Goal: Transaction & Acquisition: Download file/media

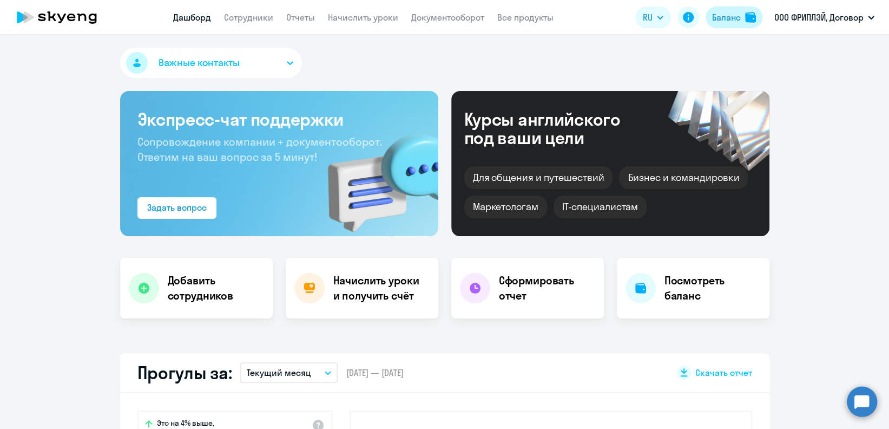
click at [721, 22] on div "Баланс" at bounding box center [726, 17] width 29 height 13
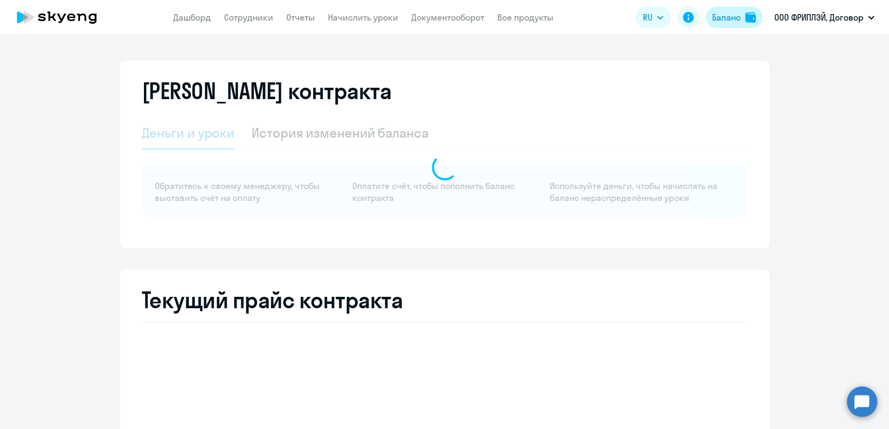
select select "english_adult_not_native_speaker"
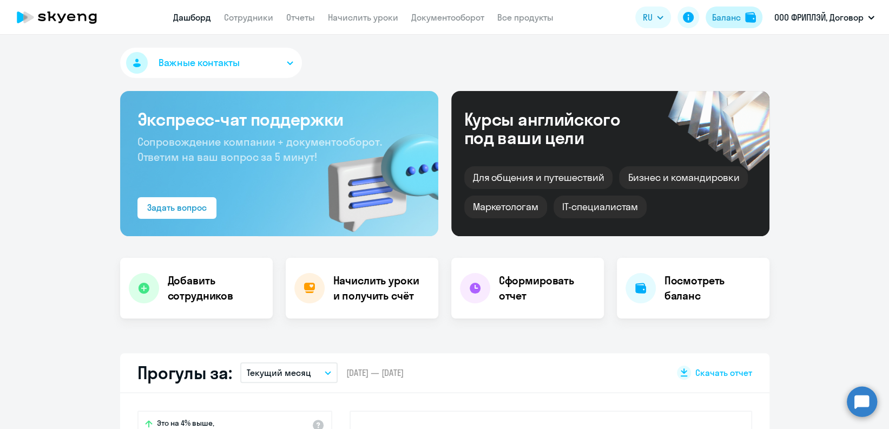
click at [721, 21] on div "Баланс" at bounding box center [726, 17] width 29 height 13
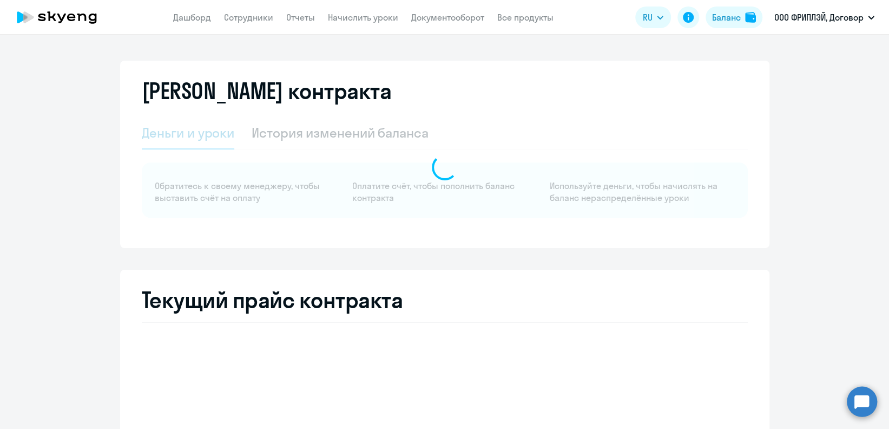
select select "english_adult_not_native_speaker"
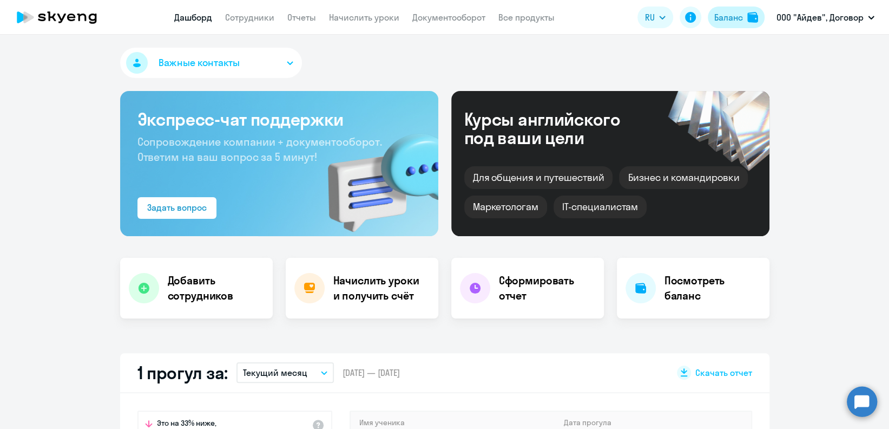
click at [715, 20] on div "Баланс" at bounding box center [728, 17] width 29 height 13
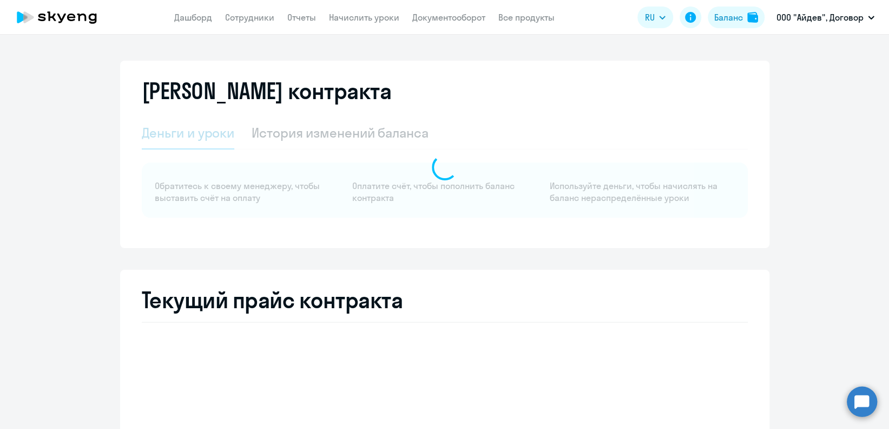
select select "english_adult_not_native_speaker"
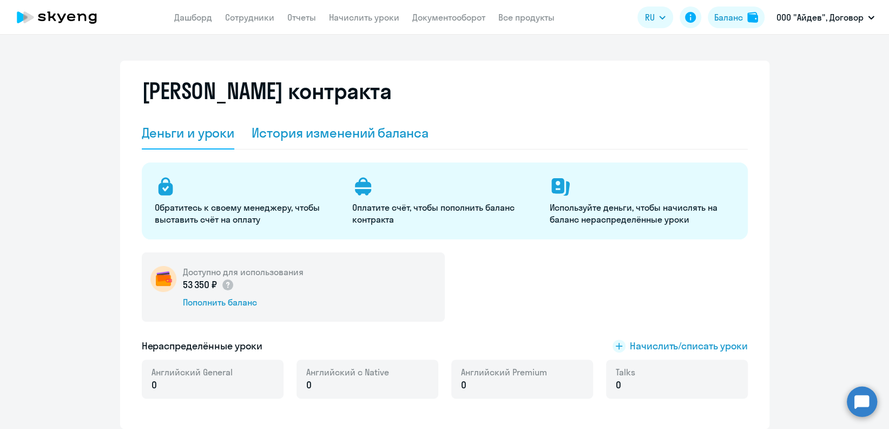
click at [390, 131] on div "История изменений баланса" at bounding box center [340, 132] width 177 height 17
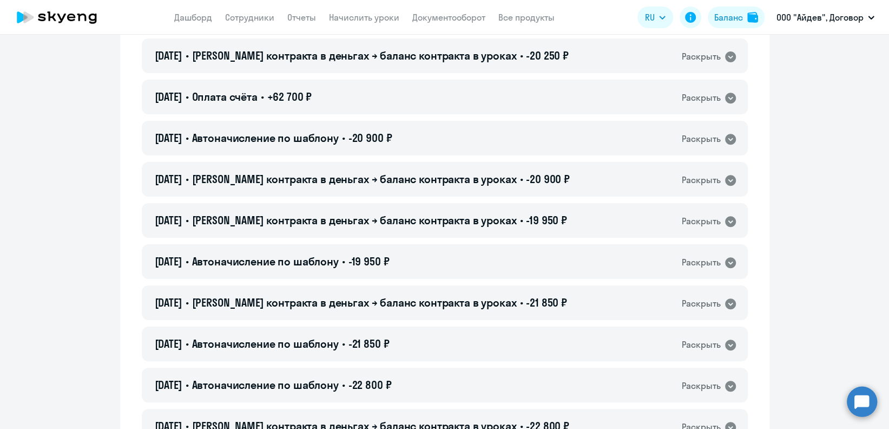
scroll to position [360, 0]
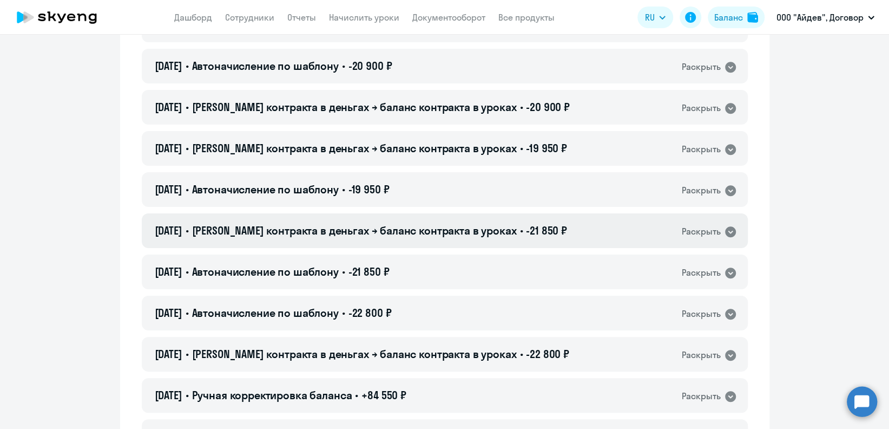
click at [727, 228] on icon at bounding box center [730, 231] width 11 height 11
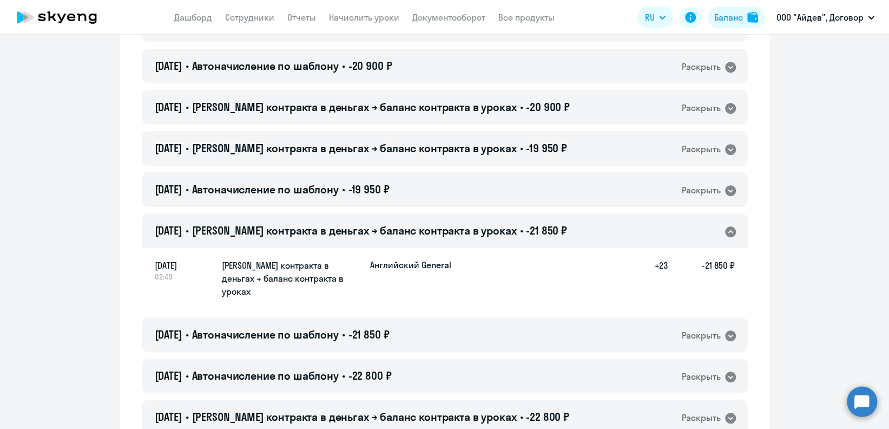
click at [727, 228] on icon at bounding box center [730, 231] width 11 height 11
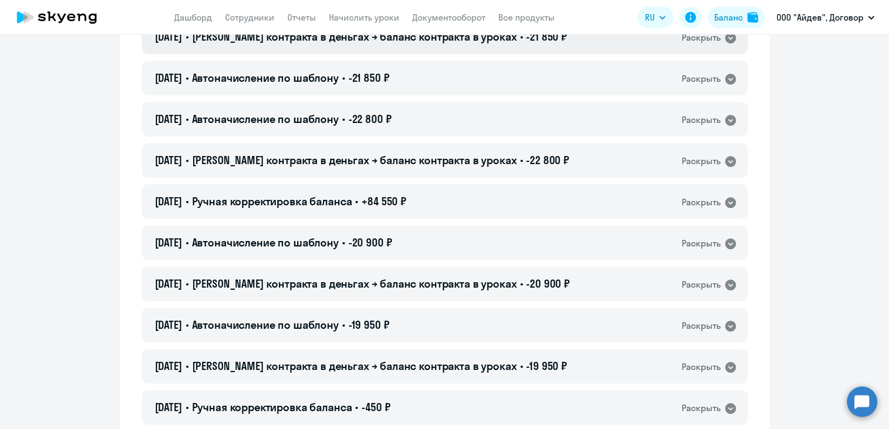
scroll to position [577, 0]
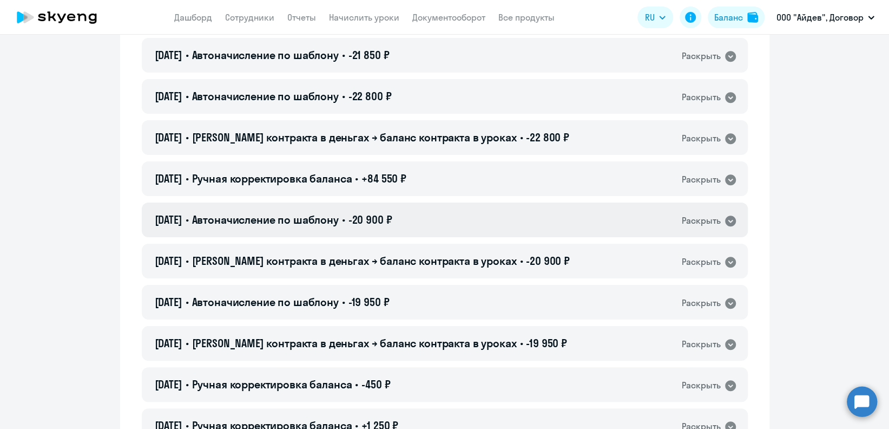
click at [727, 222] on icon at bounding box center [730, 220] width 11 height 11
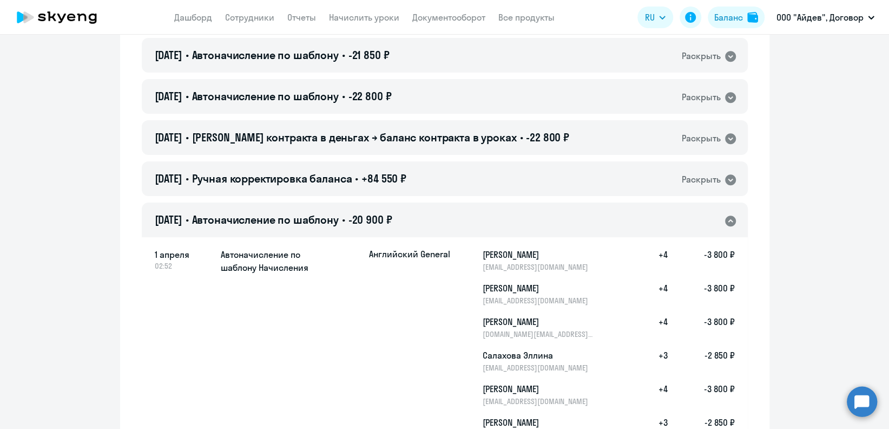
click at [727, 222] on icon at bounding box center [730, 220] width 11 height 11
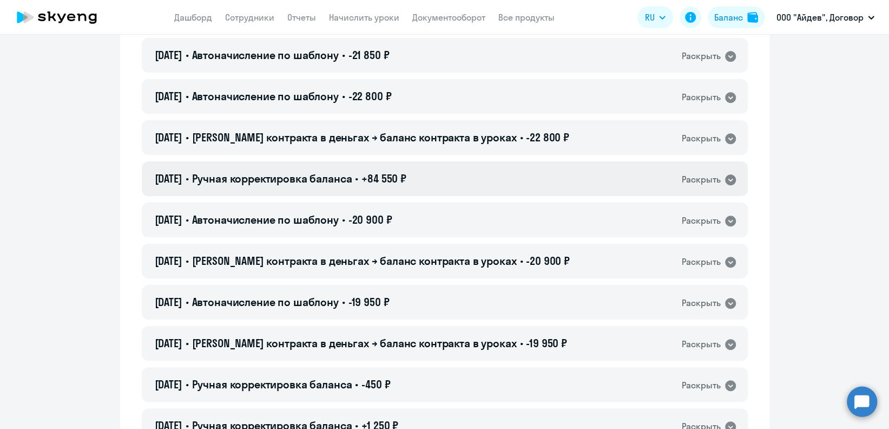
click at [725, 182] on icon at bounding box center [730, 179] width 11 height 11
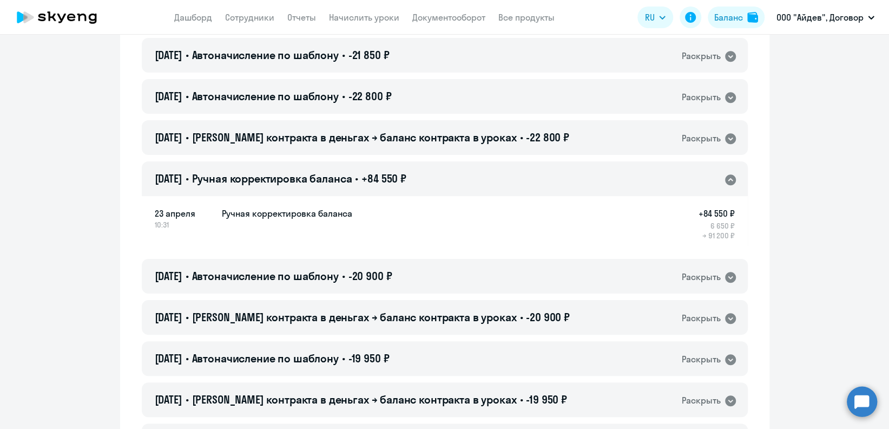
click at [725, 182] on icon at bounding box center [730, 179] width 11 height 11
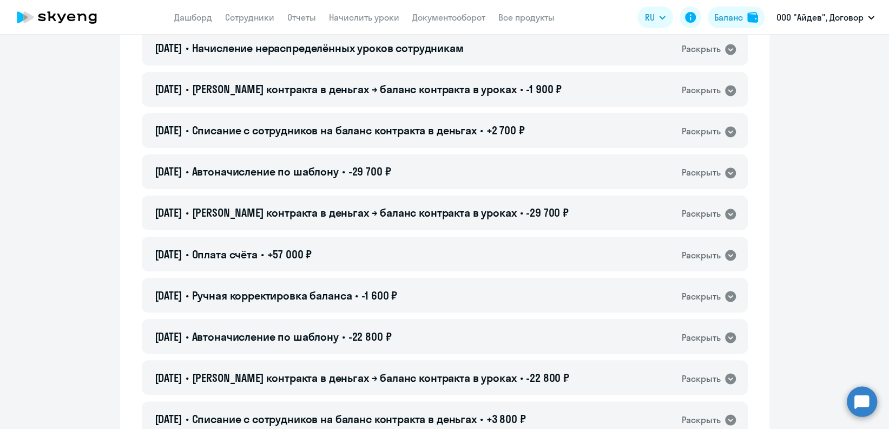
scroll to position [1154, 0]
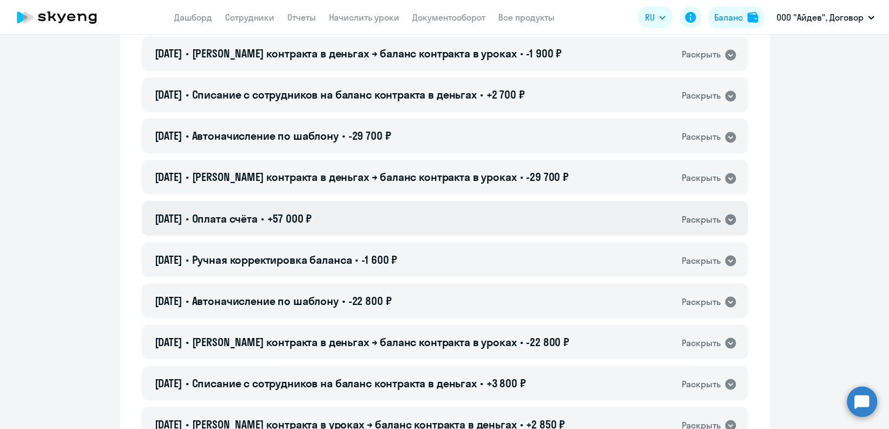
click at [706, 220] on div "Раскрыть" at bounding box center [701, 219] width 39 height 14
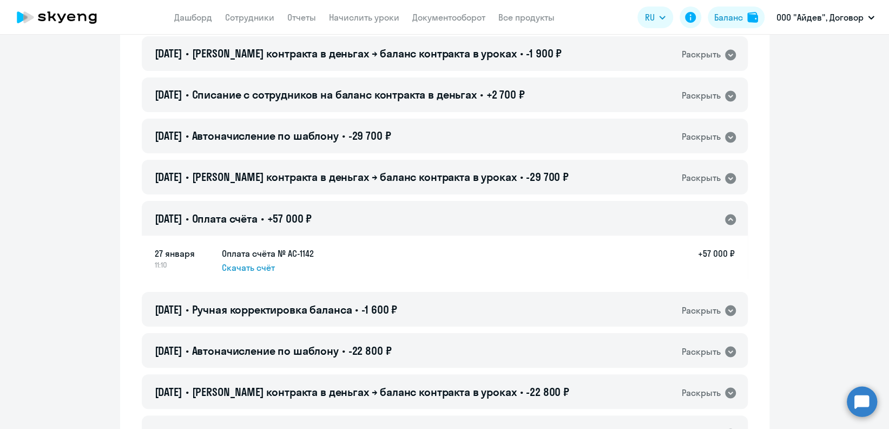
click at [706, 220] on div "Раскрыть" at bounding box center [701, 219] width 39 height 14
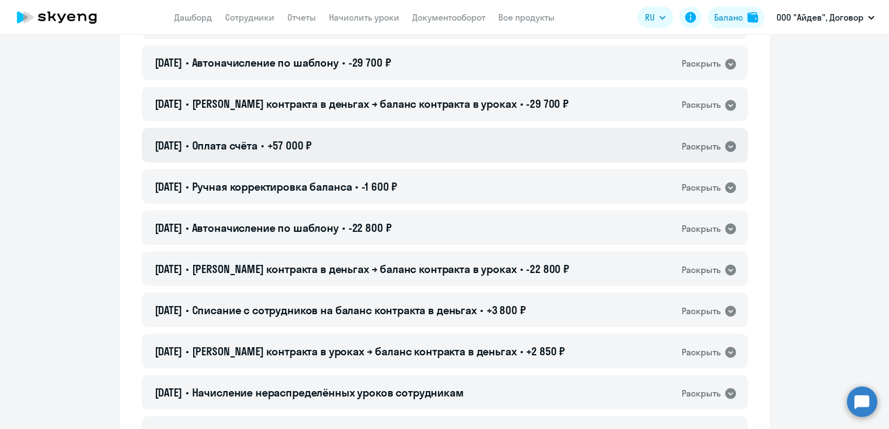
scroll to position [1299, 0]
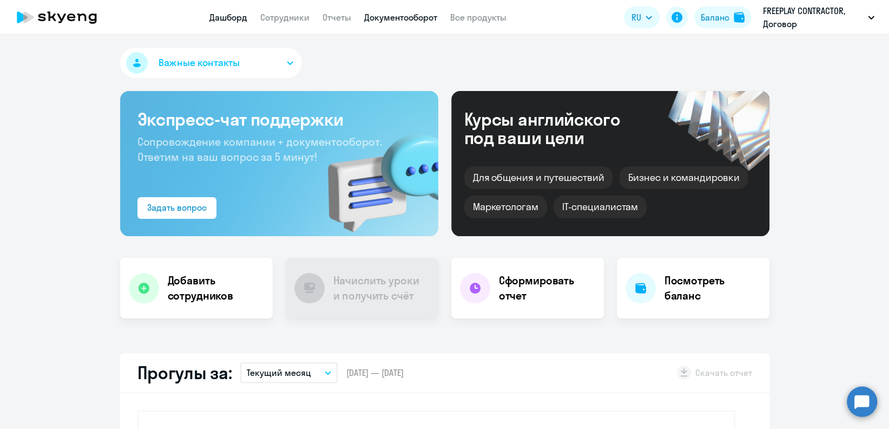
click at [434, 17] on link "Документооборот" at bounding box center [400, 17] width 73 height 11
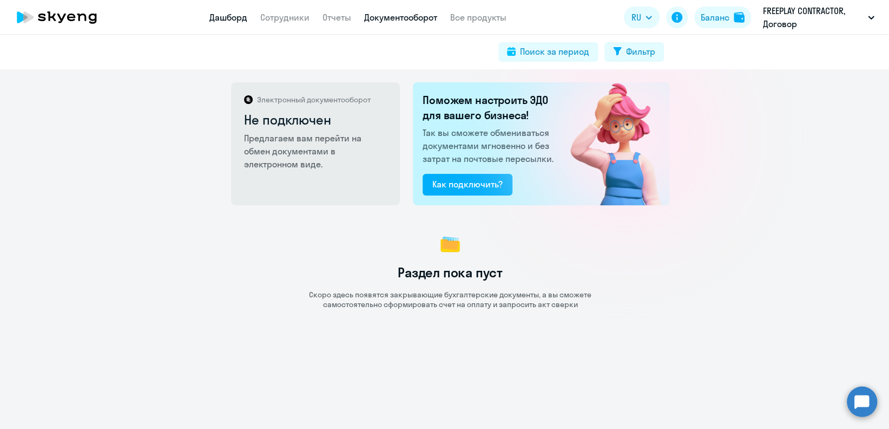
click at [242, 16] on link "Дашборд" at bounding box center [228, 17] width 38 height 11
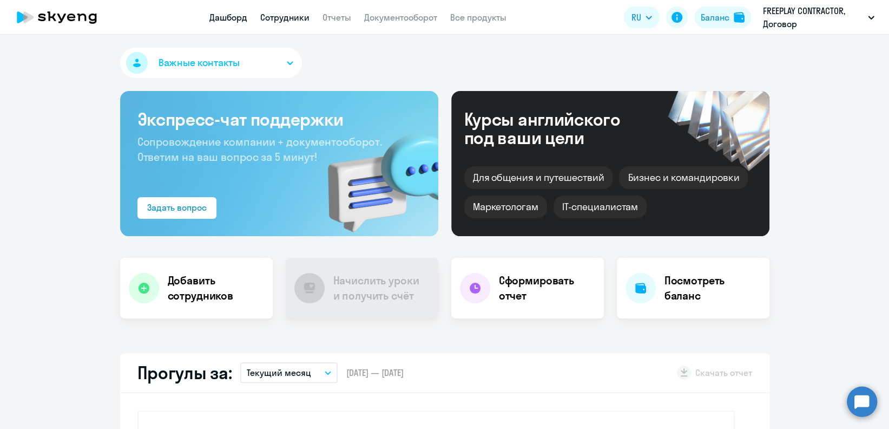
click at [307, 21] on link "Сотрудники" at bounding box center [284, 17] width 49 height 11
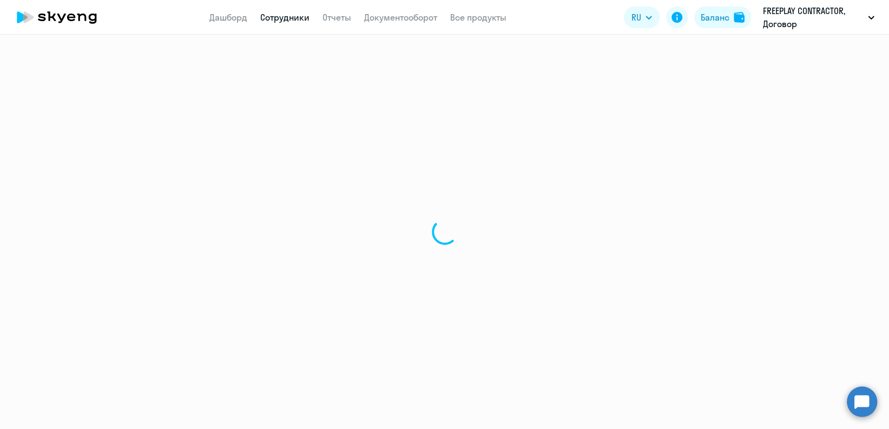
select select "30"
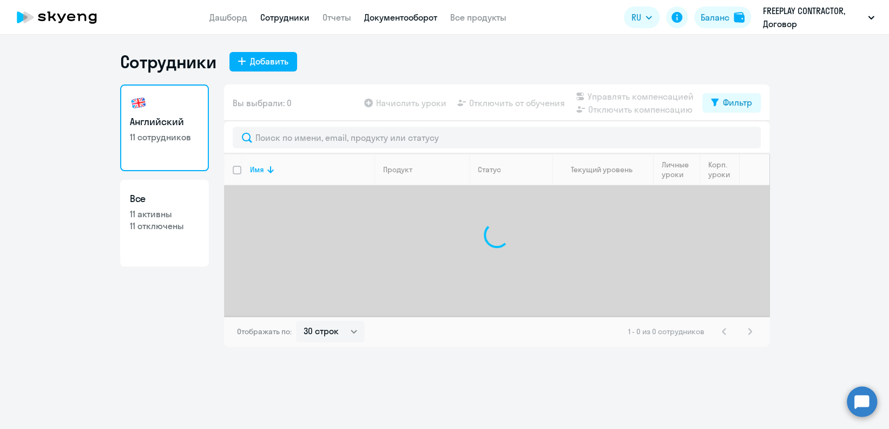
click at [372, 21] on link "Документооборот" at bounding box center [400, 17] width 73 height 11
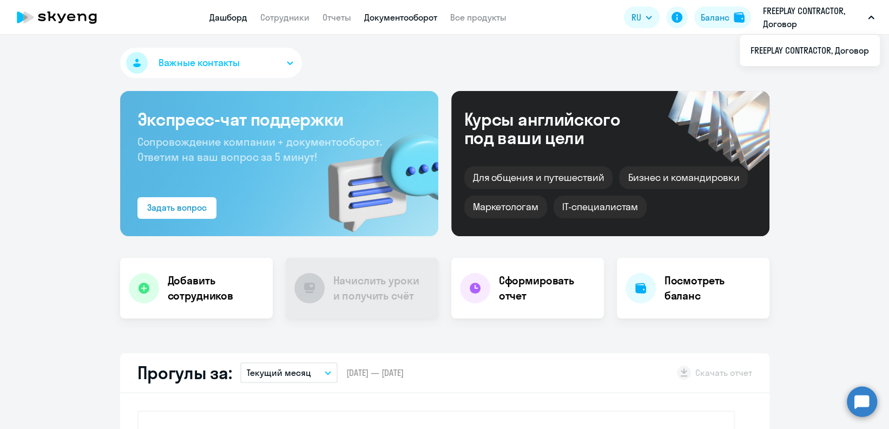
click at [374, 17] on link "Документооборот" at bounding box center [400, 17] width 73 height 11
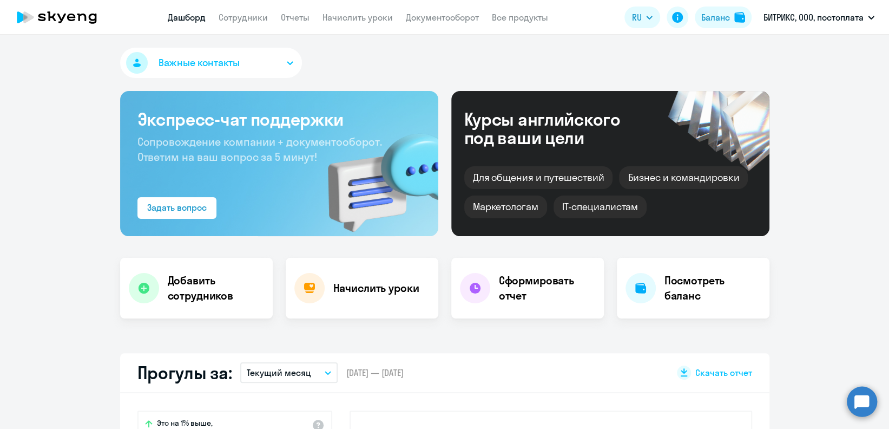
click at [291, 23] on app-menu-item-link "Отчеты" at bounding box center [295, 18] width 29 height 14
click at [291, 17] on link "Отчеты" at bounding box center [295, 17] width 29 height 11
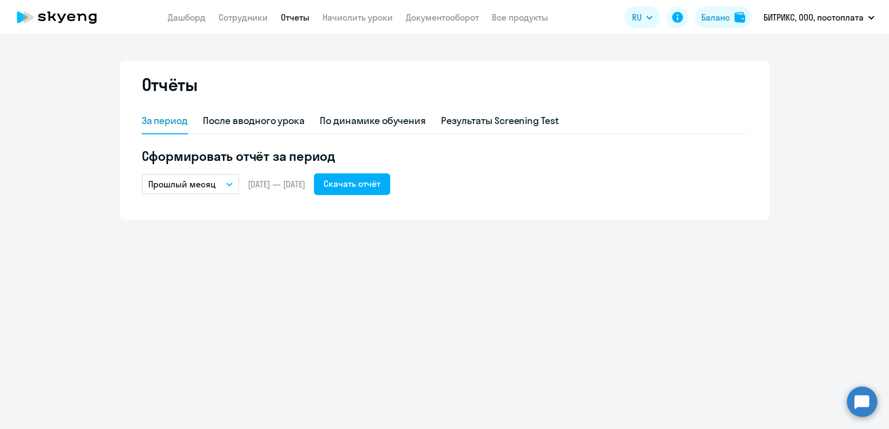
click at [428, 24] on app-header "Дашборд Сотрудники Отчеты Начислить уроки Документооборот Все продукты Дашборд …" at bounding box center [444, 17] width 889 height 35
click at [424, 19] on link "Документооборот" at bounding box center [442, 17] width 73 height 11
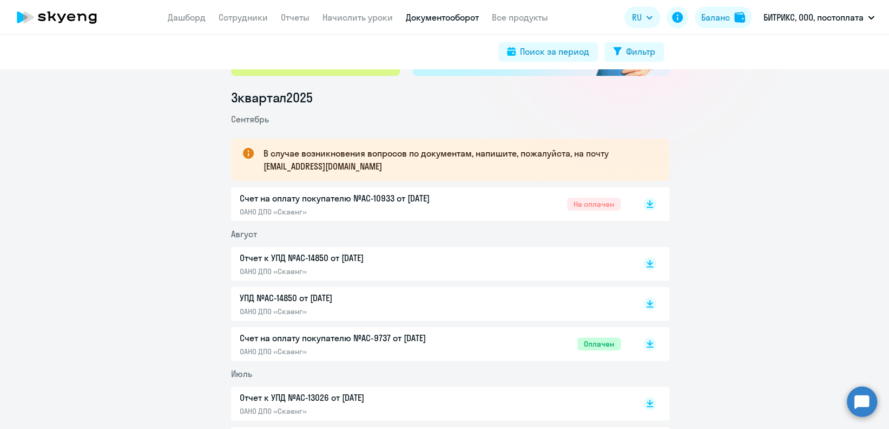
scroll to position [144, 0]
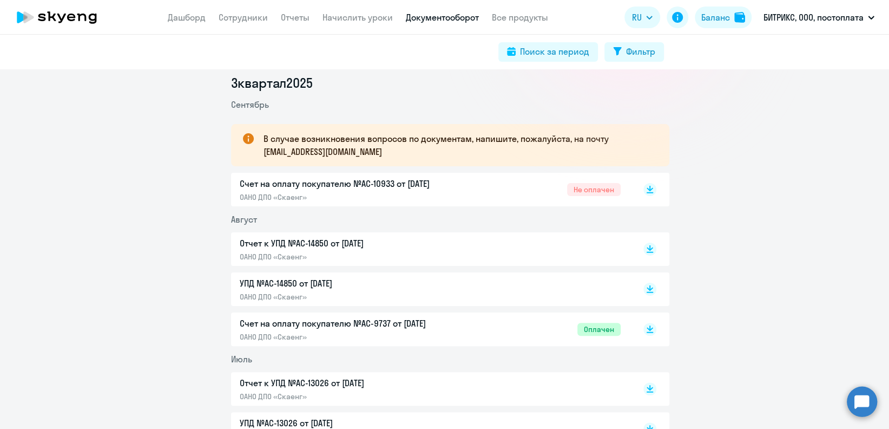
click at [646, 241] on div at bounding box center [639, 249] width 36 height 25
click at [646, 246] on rect at bounding box center [649, 248] width 13 height 13
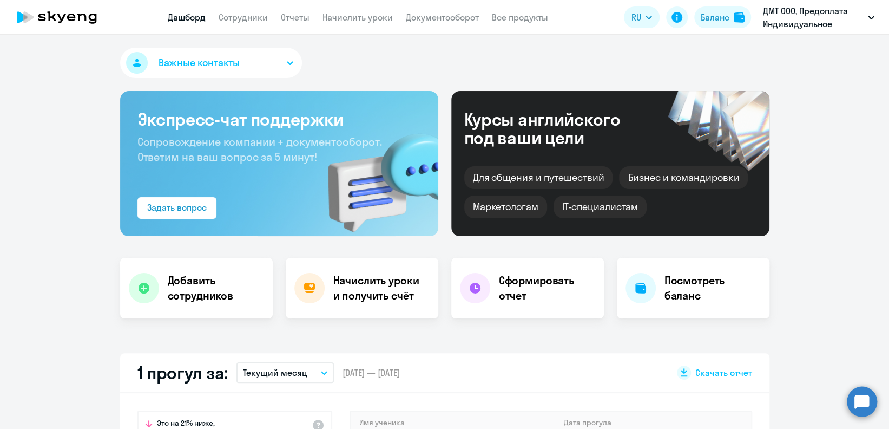
click at [446, 25] on app-header "Дашборд Сотрудники Отчеты Начислить уроки Документооборот Все продукты Дашборд …" at bounding box center [444, 17] width 889 height 35
click at [446, 22] on link "Документооборот" at bounding box center [442, 17] width 73 height 11
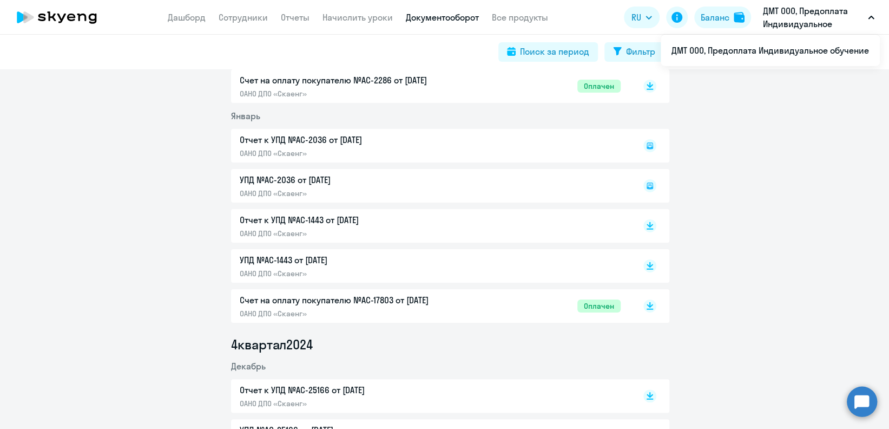
scroll to position [2814, 0]
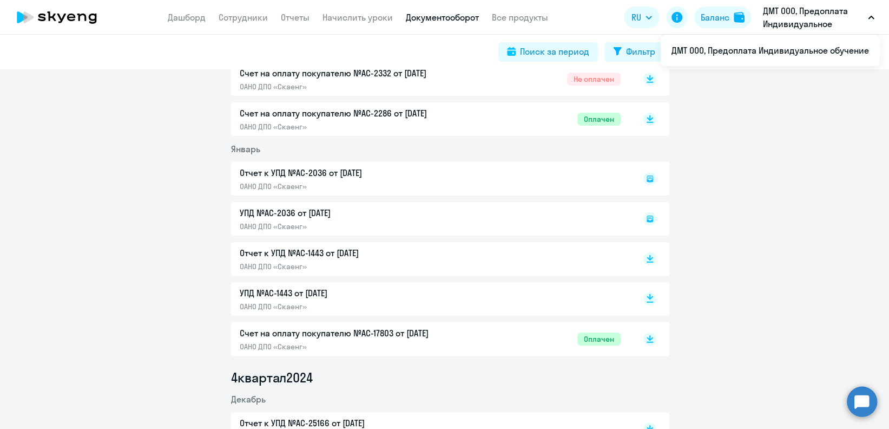
click at [646, 298] on rect at bounding box center [649, 298] width 13 height 13
click at [647, 258] on icon at bounding box center [650, 256] width 6 height 5
click at [648, 177] on icon at bounding box center [649, 176] width 3 height 1
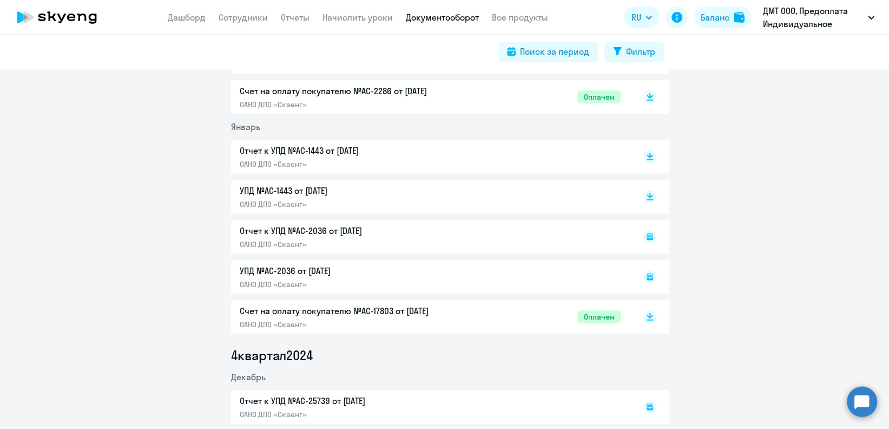
scroll to position [2814, 0]
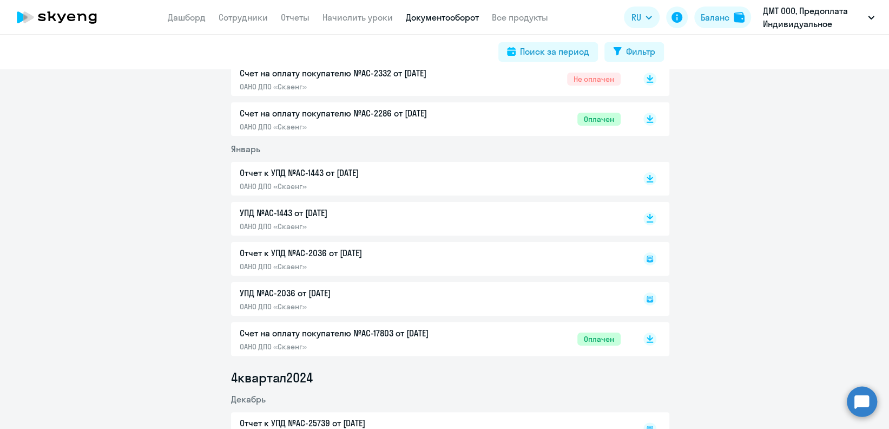
click at [648, 218] on rect at bounding box center [649, 218] width 13 height 13
click at [647, 177] on icon at bounding box center [650, 176] width 6 height 5
click at [647, 260] on icon at bounding box center [650, 258] width 6 height 6
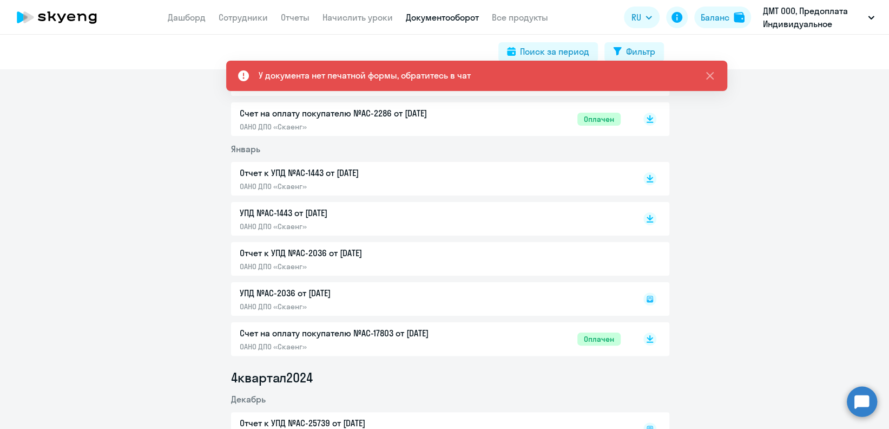
click at [340, 254] on div "Отчет к УПД №AC-2036 от [DATE] ОАНО ДПО «Скаенг»" at bounding box center [450, 259] width 438 height 34
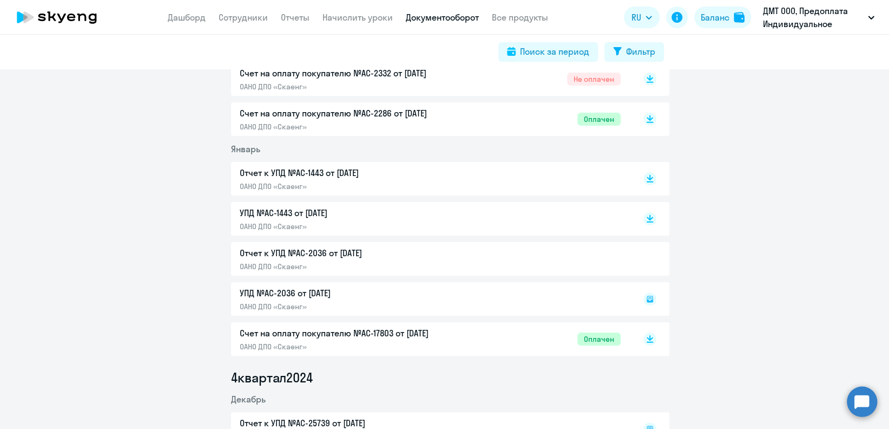
click at [313, 249] on div "Отчет к УПД №AC-2036 от [DATE] ОАНО ДПО «Скаенг»" at bounding box center [450, 259] width 438 height 34
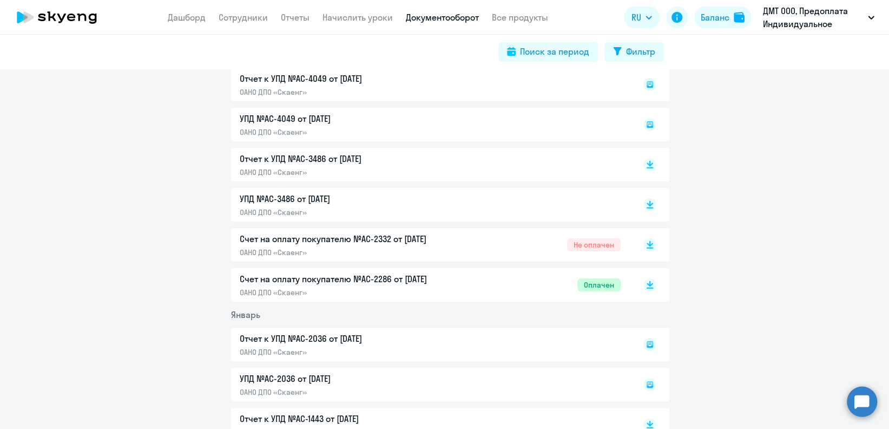
scroll to position [2598, 0]
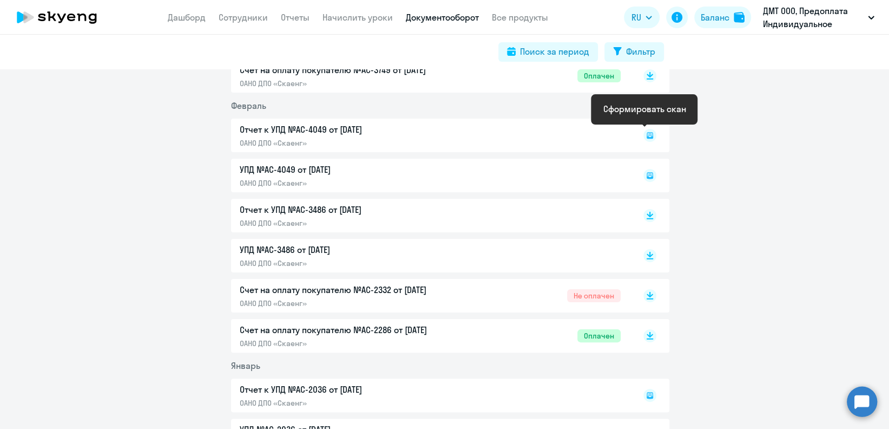
click at [647, 138] on icon at bounding box center [650, 135] width 6 height 6
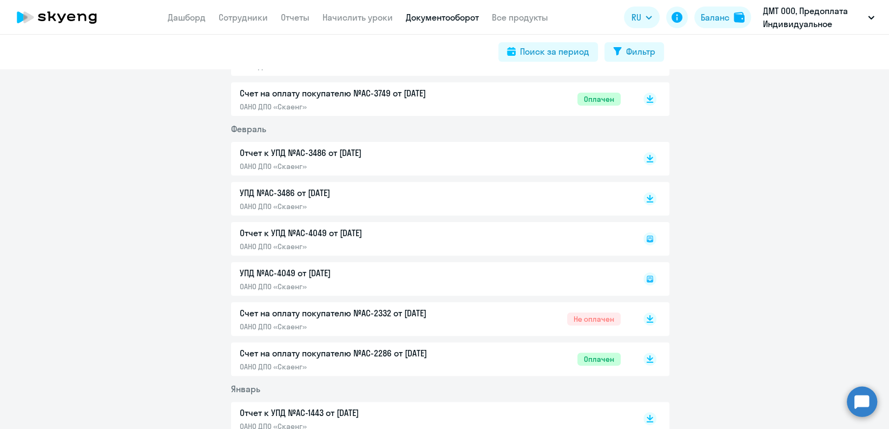
scroll to position [2598, 0]
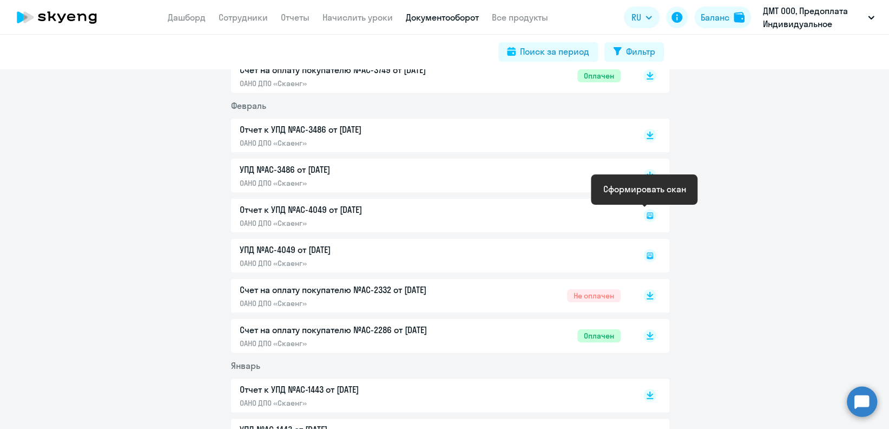
click at [647, 218] on icon at bounding box center [650, 215] width 6 height 6
drag, startPoint x: 231, startPoint y: 207, endPoint x: 377, endPoint y: 213, distance: 146.2
click at [377, 213] on div "Отчет к УПД №AC-4049 от [DATE] ОАНО ДПО «Скаенг»" at bounding box center [450, 216] width 438 height 34
copy p "Отчет к УПД №AC-4049 от [DATE]"
click at [318, 210] on div "Отчет к УПД №AC-4049 от [DATE] ОАНО ДПО «Скаенг»" at bounding box center [450, 216] width 438 height 34
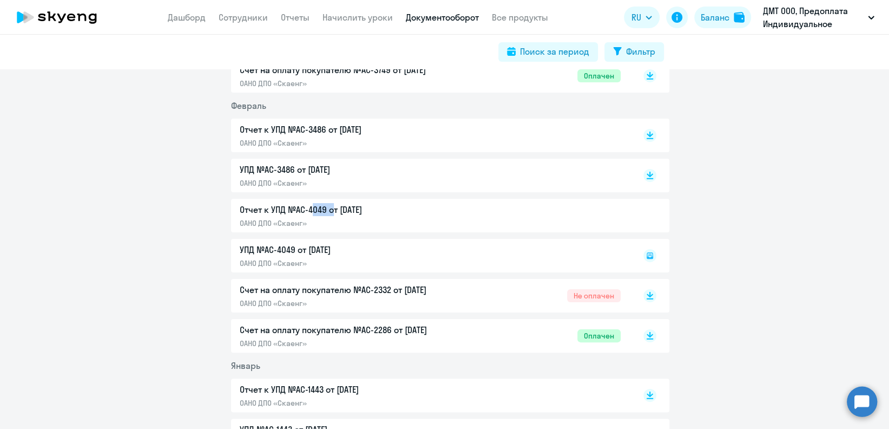
click at [318, 209] on div "Отчет к УПД №AC-4049 от [DATE] ОАНО ДПО «Скаенг»" at bounding box center [450, 216] width 438 height 34
drag, startPoint x: 318, startPoint y: 209, endPoint x: 168, endPoint y: 192, distance: 151.0
click at [168, 192] on div "3 квартал [DATE] В случае возникновения вопросов по документам, напишите, пожал…" at bounding box center [450, 339] width 878 height 5439
click at [258, 202] on div "Отчет к УПД №AC-4049 от [DATE] ОАНО ДПО «Скаенг»" at bounding box center [450, 216] width 438 height 34
click at [266, 209] on div "Отчет к УПД №AC-4049 от [DATE] ОАНО ДПО «Скаенг»" at bounding box center [450, 216] width 438 height 34
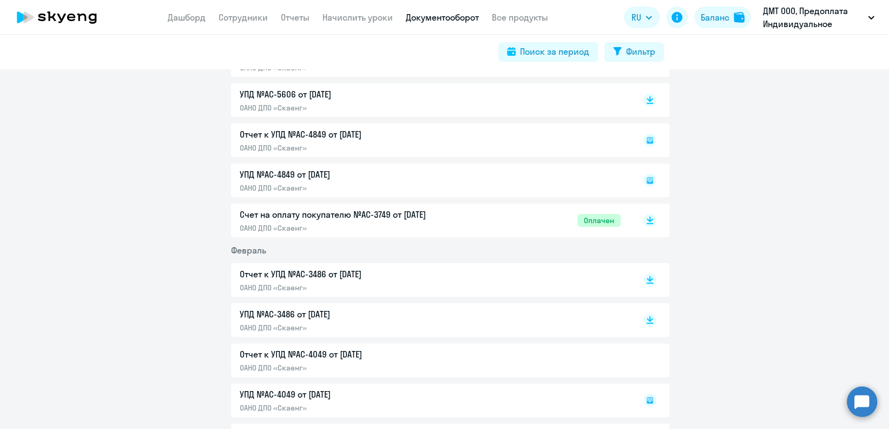
scroll to position [2381, 0]
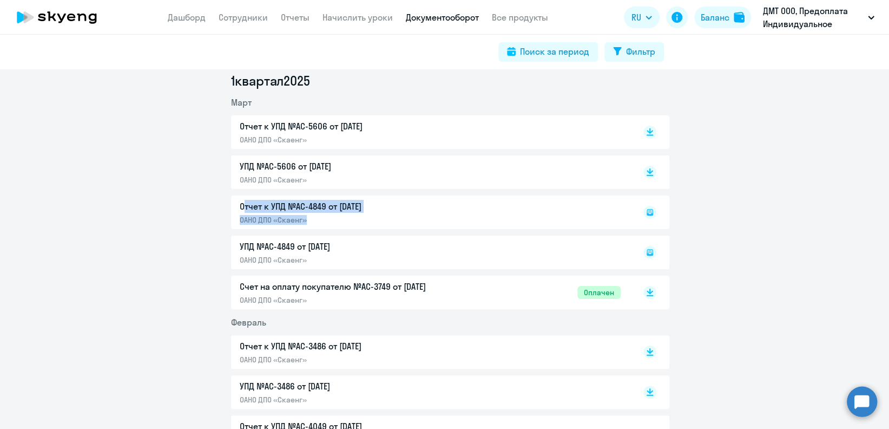
drag, startPoint x: 226, startPoint y: 201, endPoint x: 376, endPoint y: 213, distance: 149.9
click at [376, 213] on div "Отчет к УПД №AC-4849 от [DATE] ОАНО ДПО «Скаенг»" at bounding box center [450, 212] width 438 height 34
copy div "Отчет к УПД №AC-4849 от [DATE] ОАНО ДПО «Скаенг»"
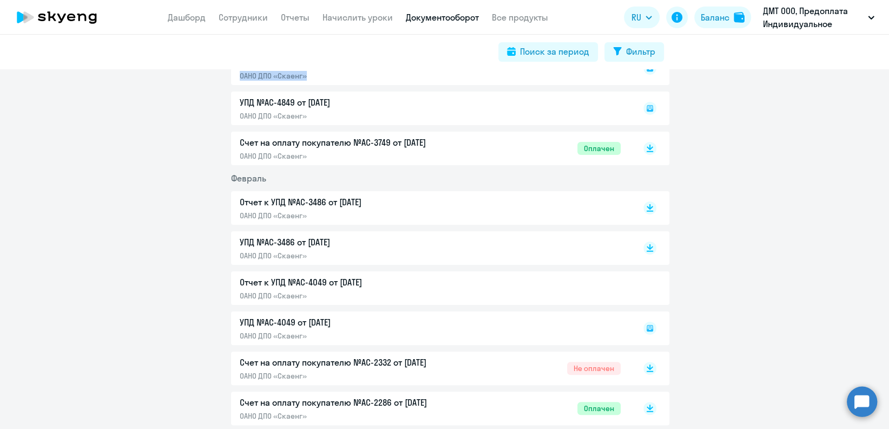
scroll to position [2453, 0]
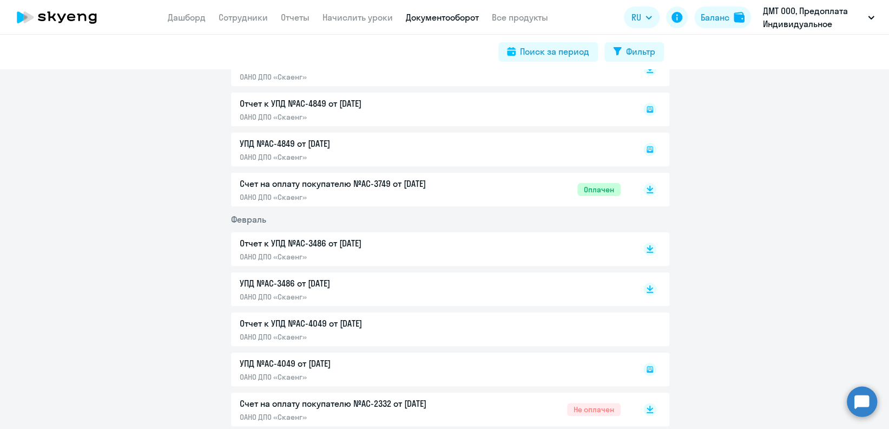
scroll to position [2525, 0]
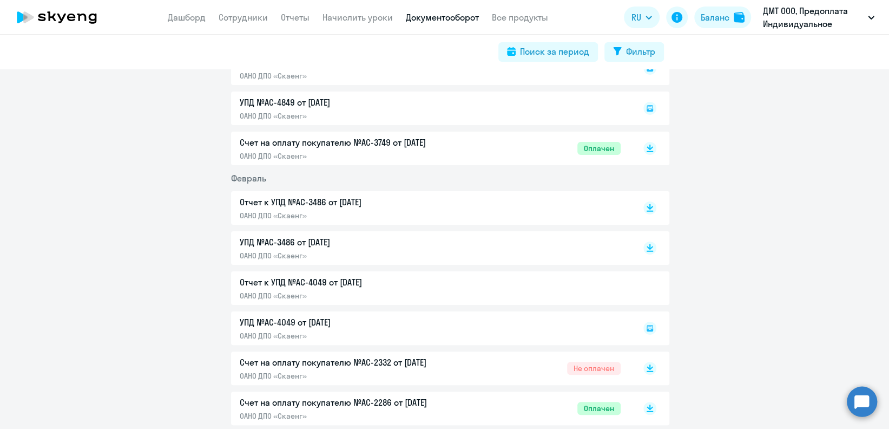
drag, startPoint x: 376, startPoint y: 281, endPoint x: 234, endPoint y: 281, distance: 142.3
click at [234, 281] on div "Отчет к УПД №AC-4049 от [DATE] ОАНО ДПО «Скаенг»" at bounding box center [450, 288] width 438 height 34
copy p "Отчет к УПД №AC-4049 от [DATE]"
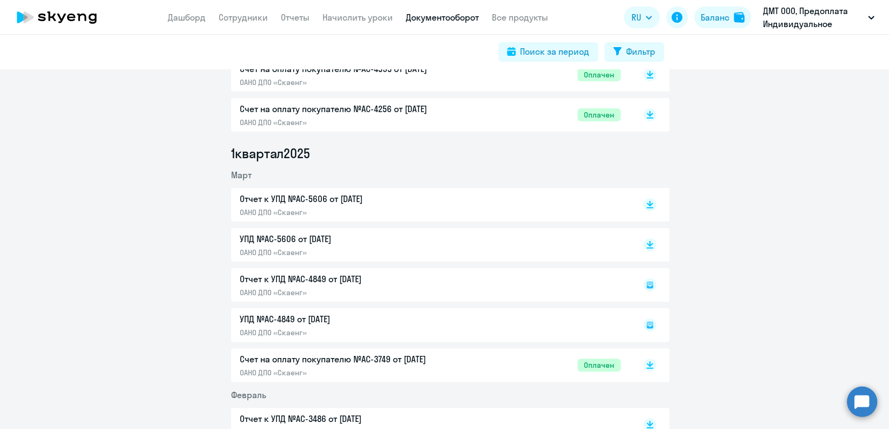
scroll to position [2381, 0]
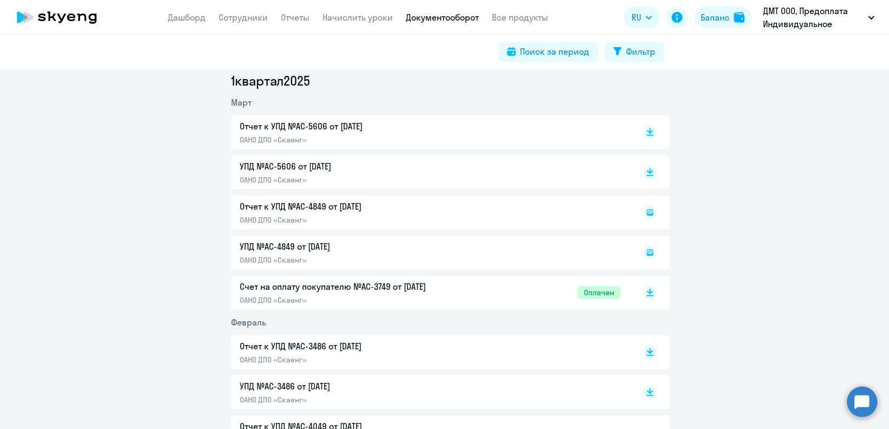
drag, startPoint x: 394, startPoint y: 206, endPoint x: 234, endPoint y: 203, distance: 159.7
click at [234, 203] on div "Отчет к УПД №AC-4849 от [DATE] ОАНО ДПО «Скаенг»" at bounding box center [450, 212] width 438 height 34
copy p "Отчет к УПД №AC-4849 от [DATE]"
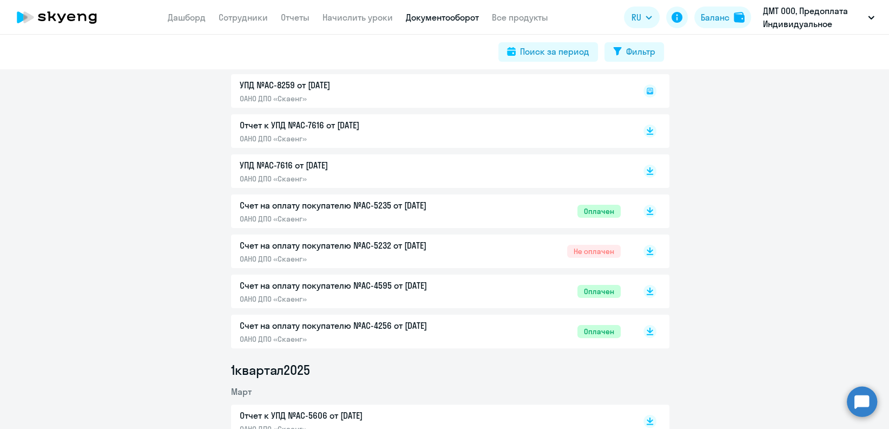
scroll to position [2020, 0]
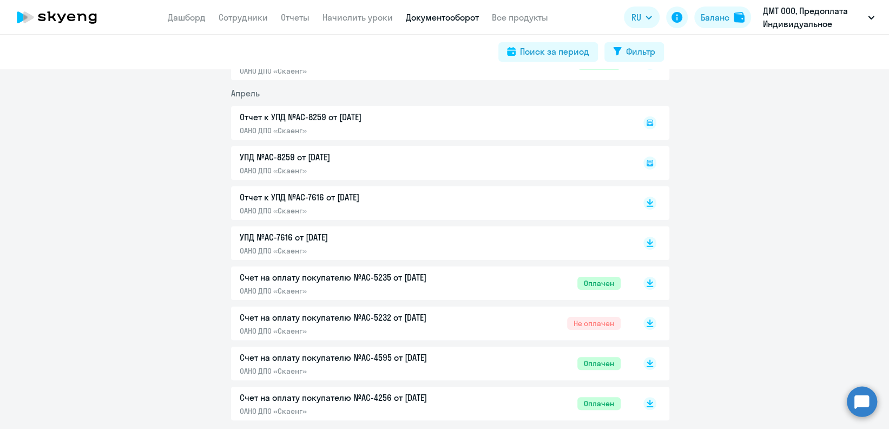
drag, startPoint x: 402, startPoint y: 113, endPoint x: 226, endPoint y: 117, distance: 176.5
click at [231, 117] on div "Отчет к УПД №AC-8259 от [DATE] ОАНО ДПО «Скаенг»" at bounding box center [450, 123] width 438 height 34
copy p "Отчет к УПД №AC-8259 от [DATE]"
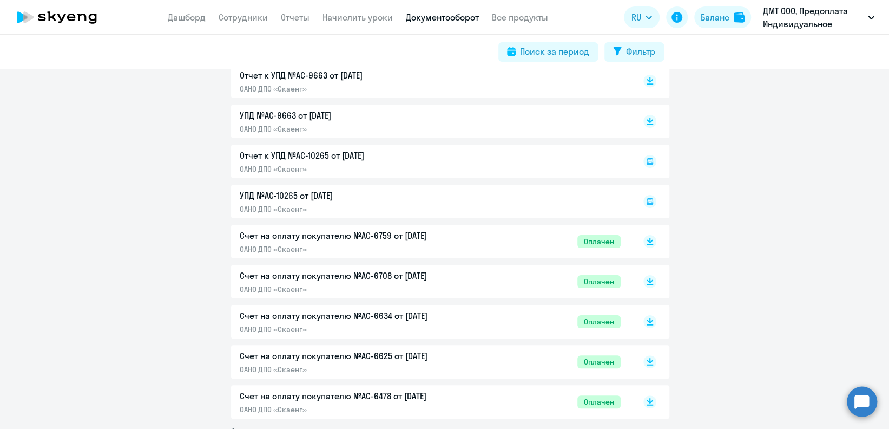
scroll to position [1659, 0]
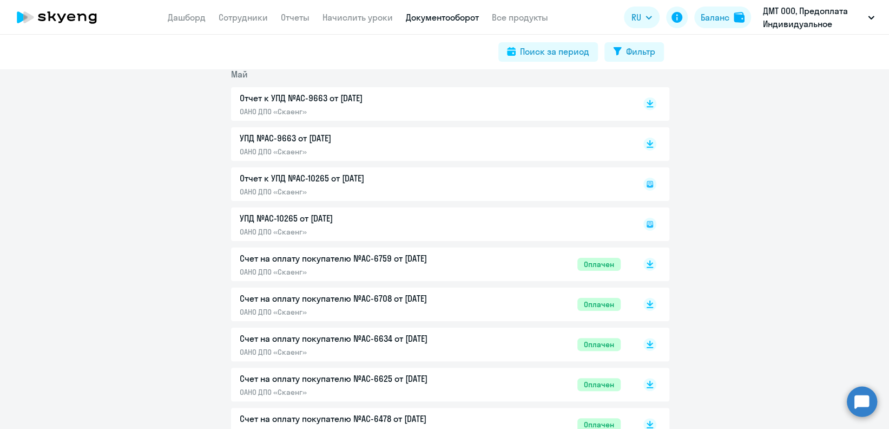
drag, startPoint x: 385, startPoint y: 178, endPoint x: 228, endPoint y: 178, distance: 157.5
click at [231, 178] on div "Отчет к УПД №AC-10265 от [DATE] ОАНО ДПО «Скаенг»" at bounding box center [450, 184] width 438 height 34
copy p "Отчет к УПД №AC-10265 от [DATE]"
